Goal: Task Accomplishment & Management: Manage account settings

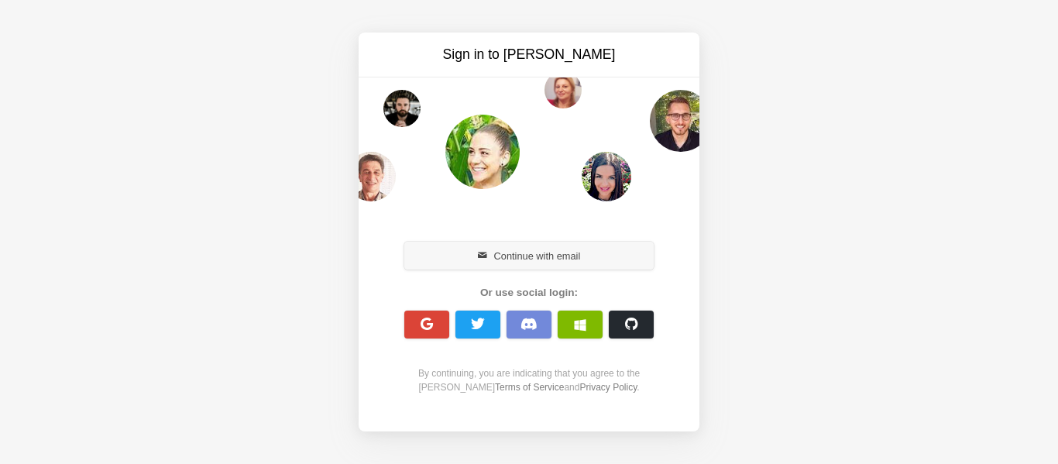
click at [513, 253] on button "Continue with email" at bounding box center [528, 256] width 249 height 28
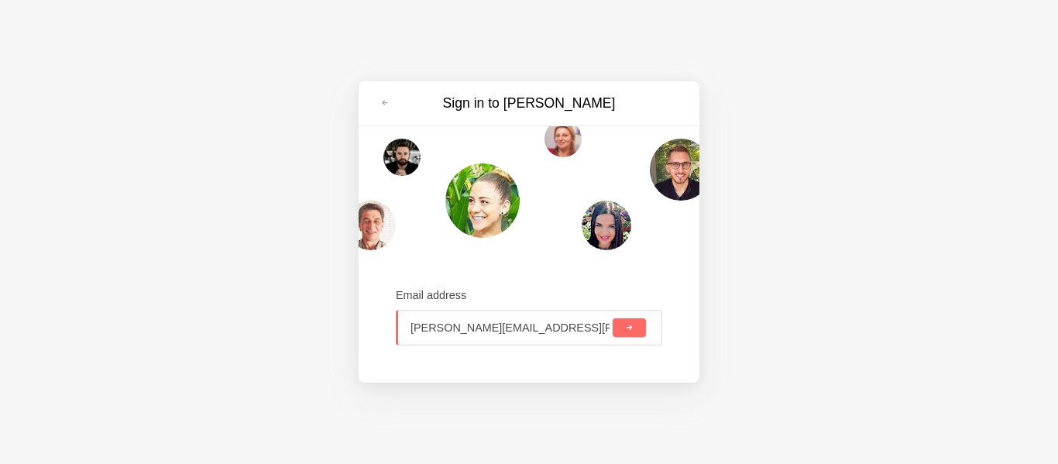
type input "[PERSON_NAME][EMAIL_ADDRESS][PERSON_NAME][PERSON_NAME][DOMAIN_NAME]"
click at [613, 318] on button "submit" at bounding box center [629, 327] width 33 height 19
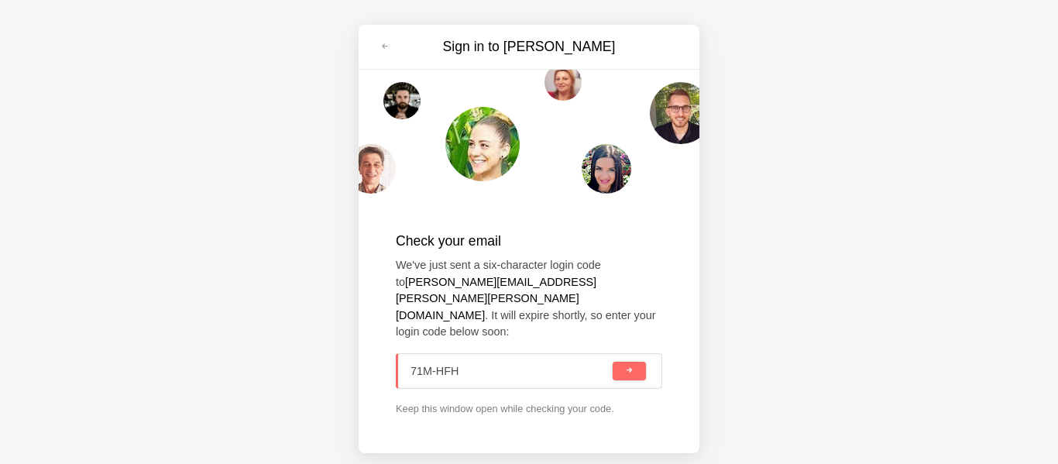
type input "71M-HFH"
click at [613, 362] on button "submit" at bounding box center [629, 371] width 33 height 19
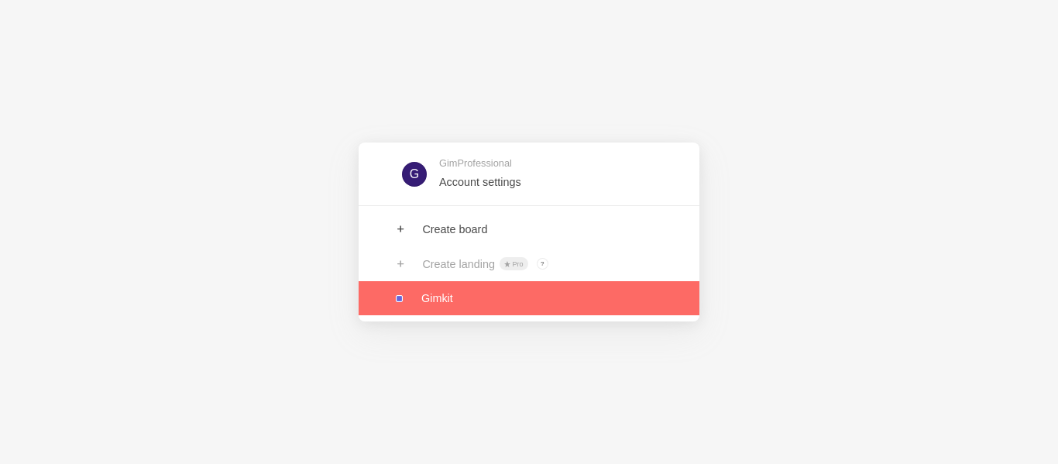
click at [464, 295] on link at bounding box center [529, 298] width 341 height 34
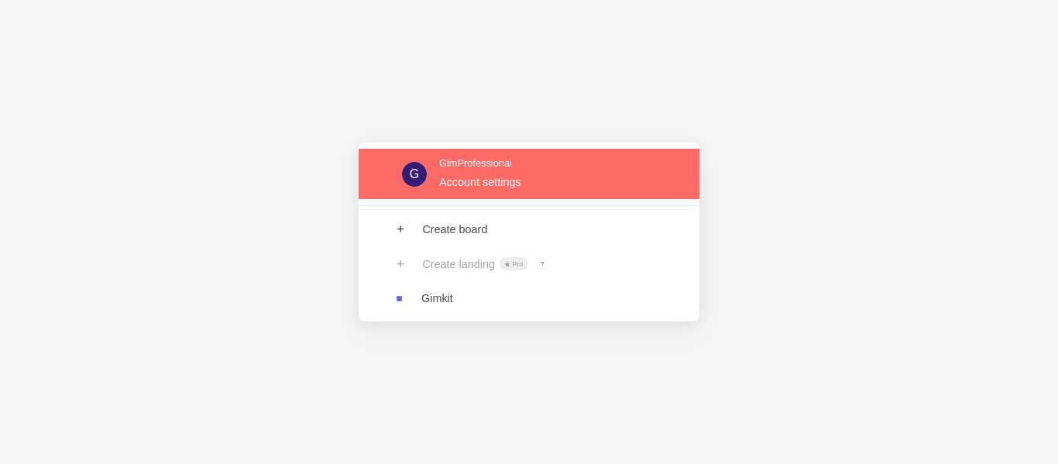
click at [474, 182] on link at bounding box center [529, 174] width 341 height 50
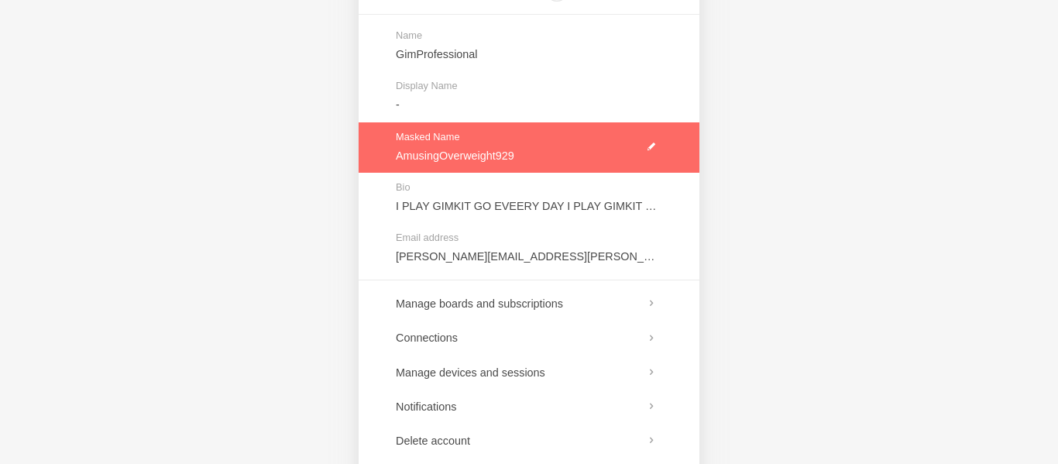
scroll to position [212, 0]
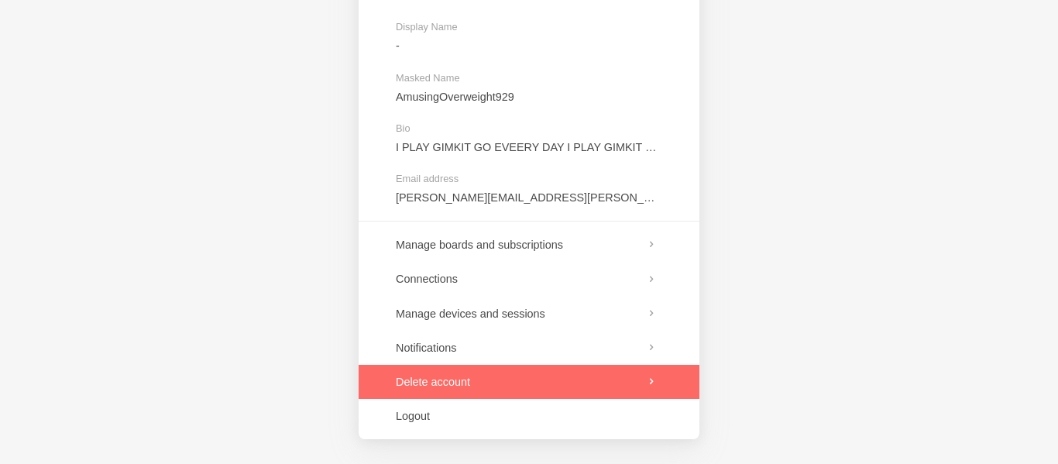
click at [477, 374] on link at bounding box center [529, 382] width 341 height 34
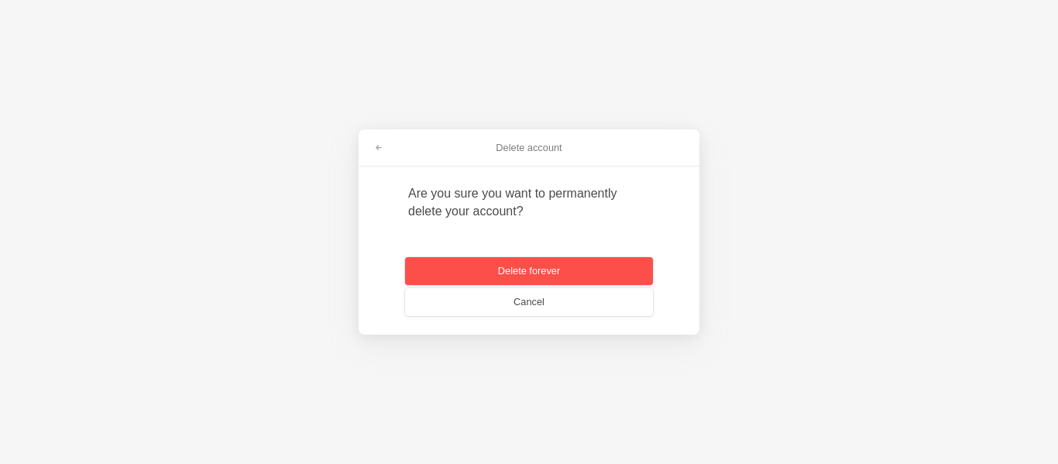
click at [531, 269] on button "Delete forever" at bounding box center [529, 271] width 248 height 28
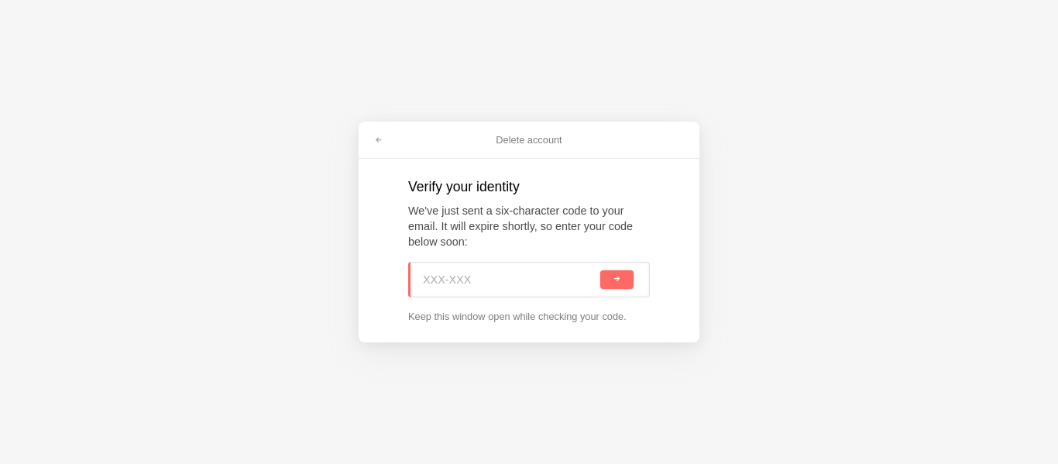
paste input "W96-8XD"
type input "W96-8XD"
click at [600, 270] on button "submit" at bounding box center [616, 279] width 33 height 19
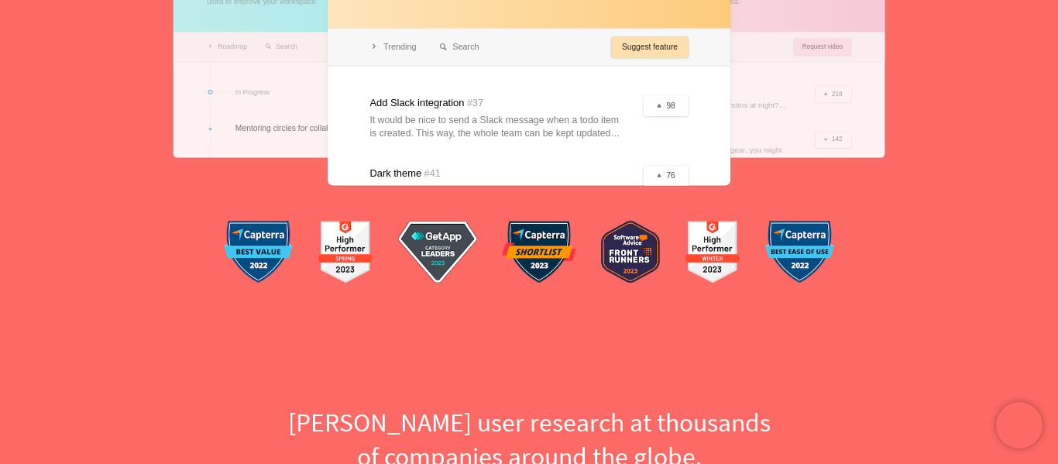
scroll to position [589, 0]
